Goal: Transaction & Acquisition: Download file/media

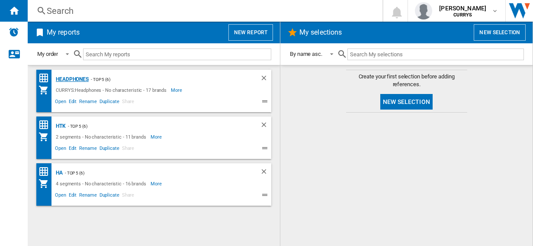
click at [70, 78] on div "Headphones" at bounding box center [71, 79] width 35 height 11
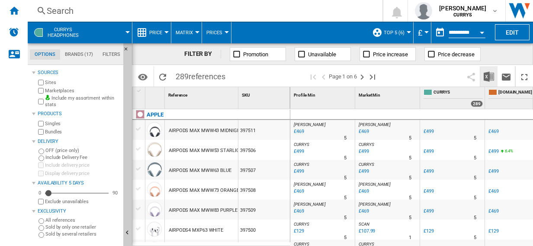
click at [489, 76] on img "Download in Excel" at bounding box center [489, 76] width 10 height 10
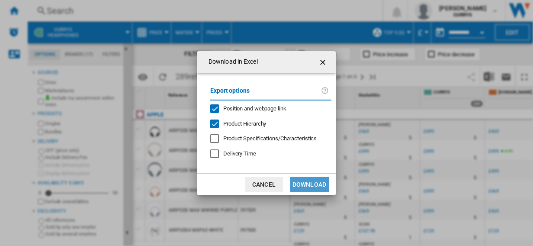
click at [310, 182] on button "Download" at bounding box center [309, 185] width 39 height 16
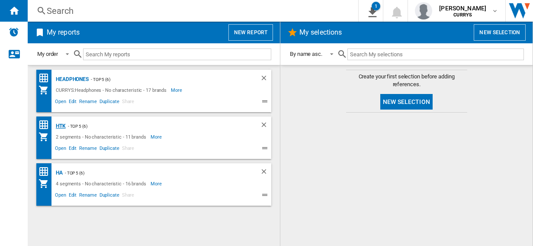
click at [62, 126] on div "HTK" at bounding box center [60, 126] width 12 height 11
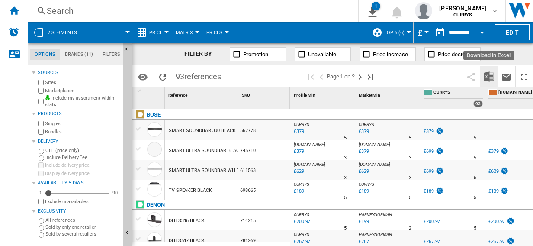
click at [487, 75] on img "Download in Excel" at bounding box center [489, 76] width 10 height 10
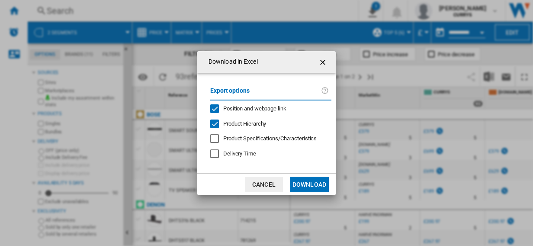
click at [310, 184] on button "Download" at bounding box center [309, 185] width 39 height 16
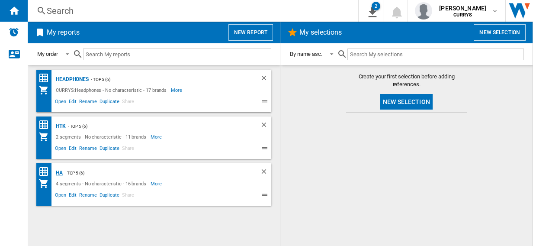
click at [59, 172] on div "HA" at bounding box center [58, 173] width 9 height 11
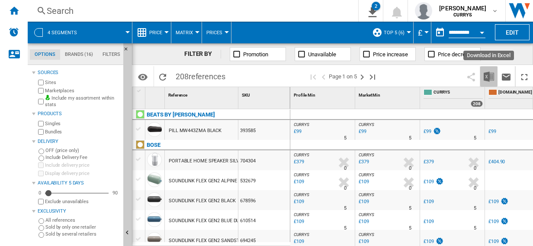
click at [489, 75] on img "Download in Excel" at bounding box center [489, 76] width 10 height 10
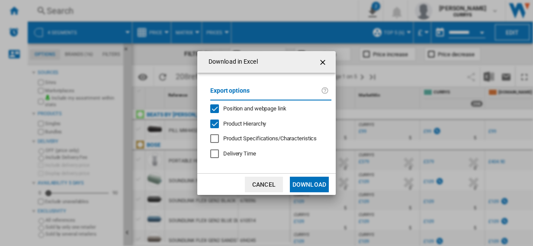
click at [309, 181] on button "Download" at bounding box center [309, 185] width 39 height 16
